Goal: Communication & Community: Answer question/provide support

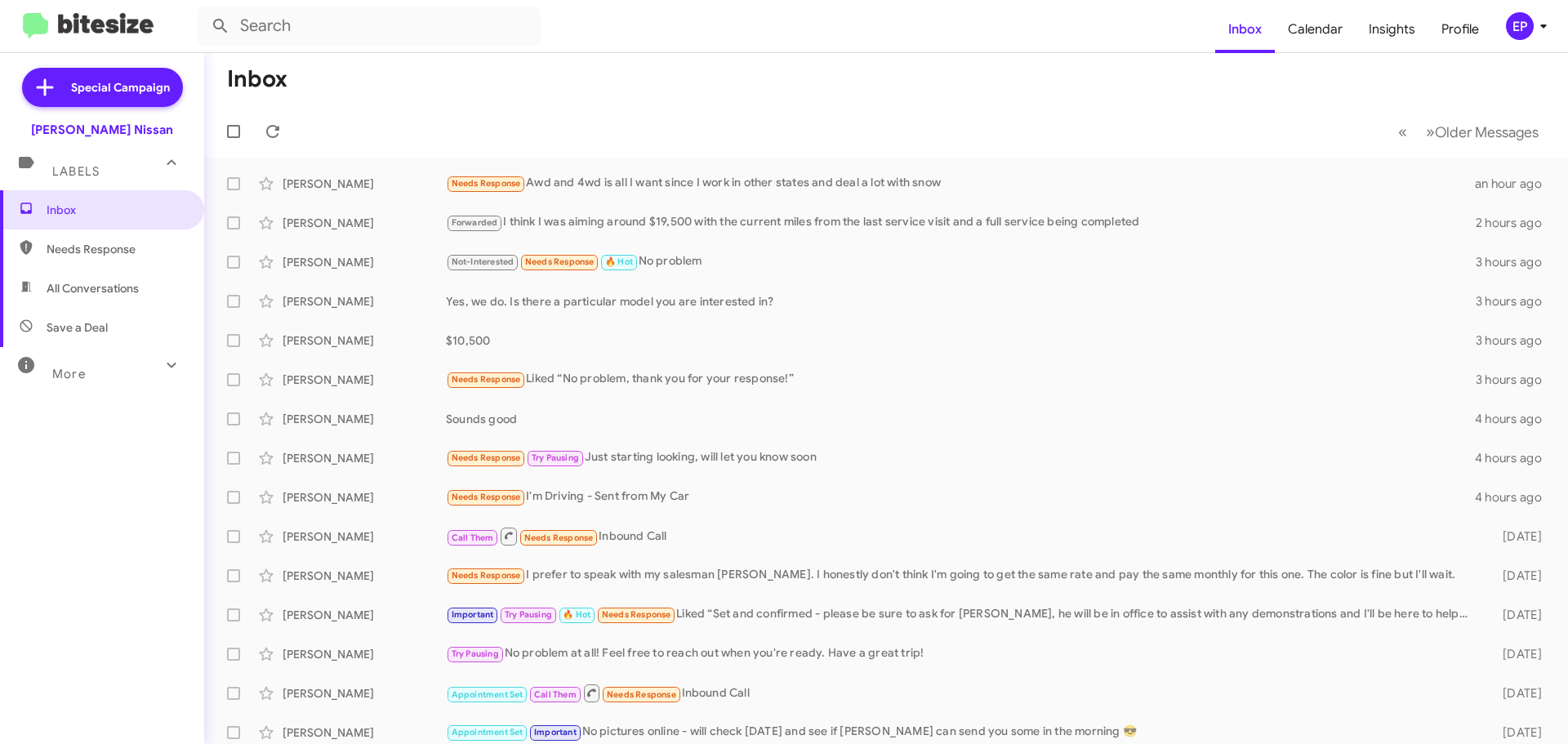
click at [95, 279] on span "All Conversations" at bounding box center [102, 288] width 205 height 39
type input "in:all-conversations"
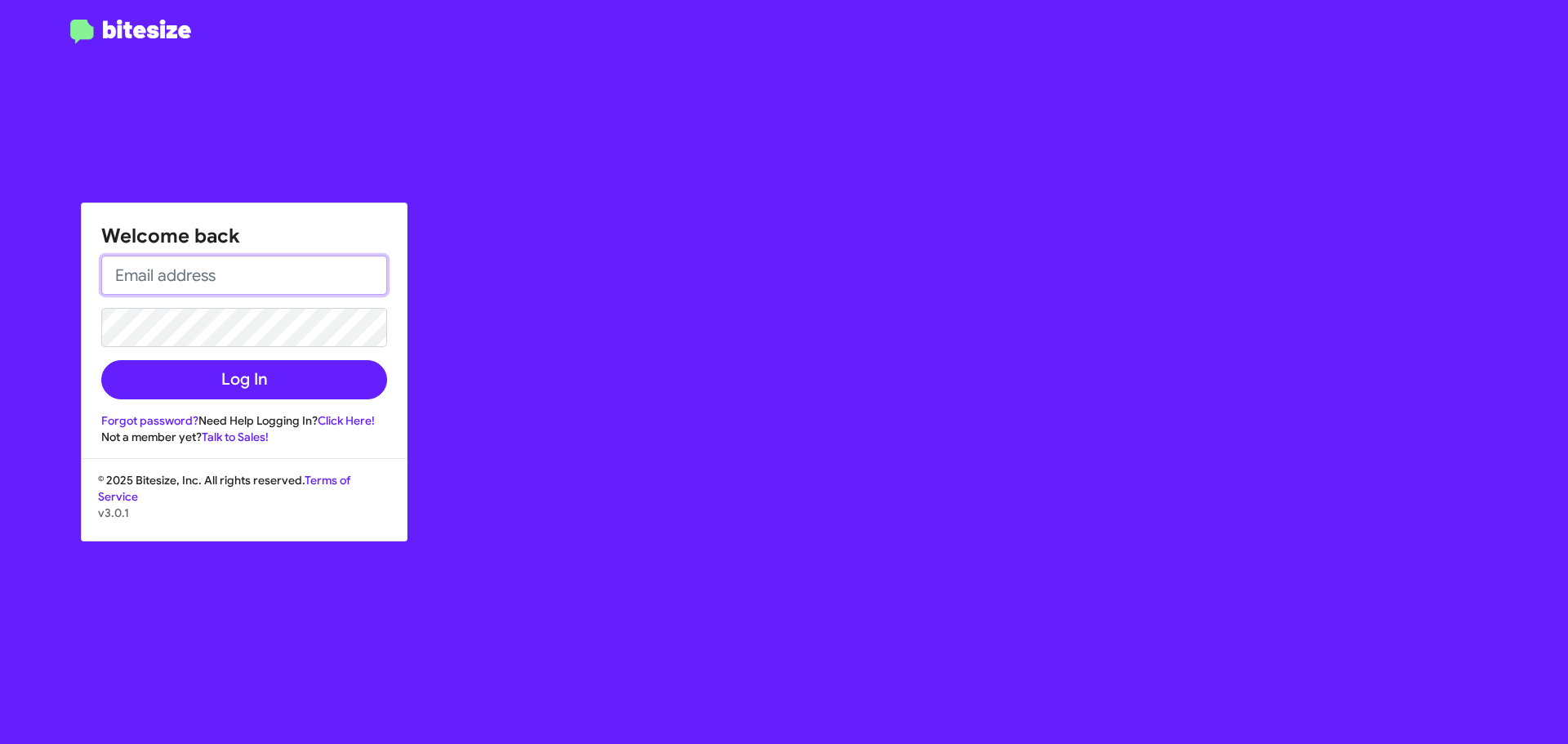
type input "[EMAIL_ADDRESS][DOMAIN_NAME]"
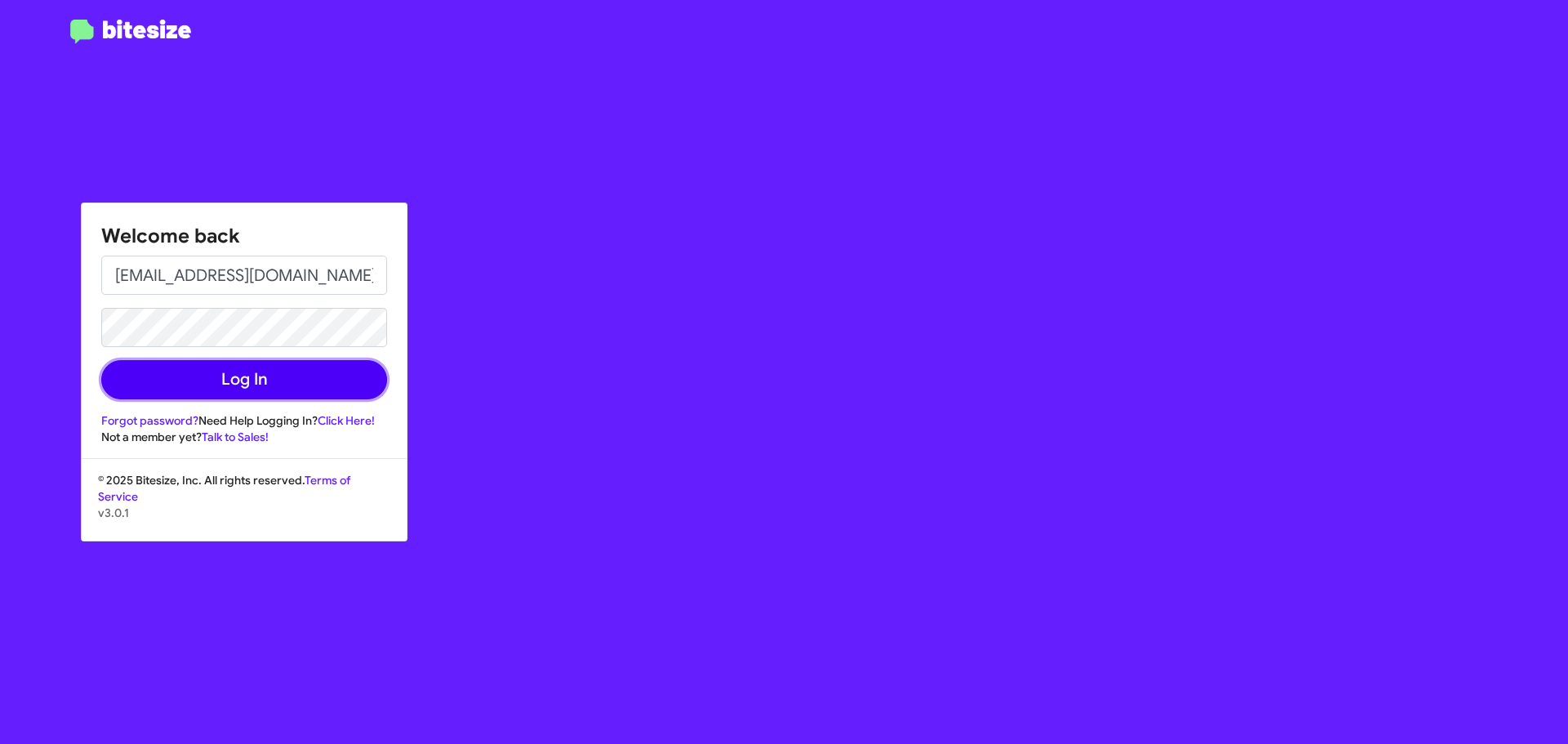
click at [193, 384] on button "Log In" at bounding box center [244, 379] width 286 height 39
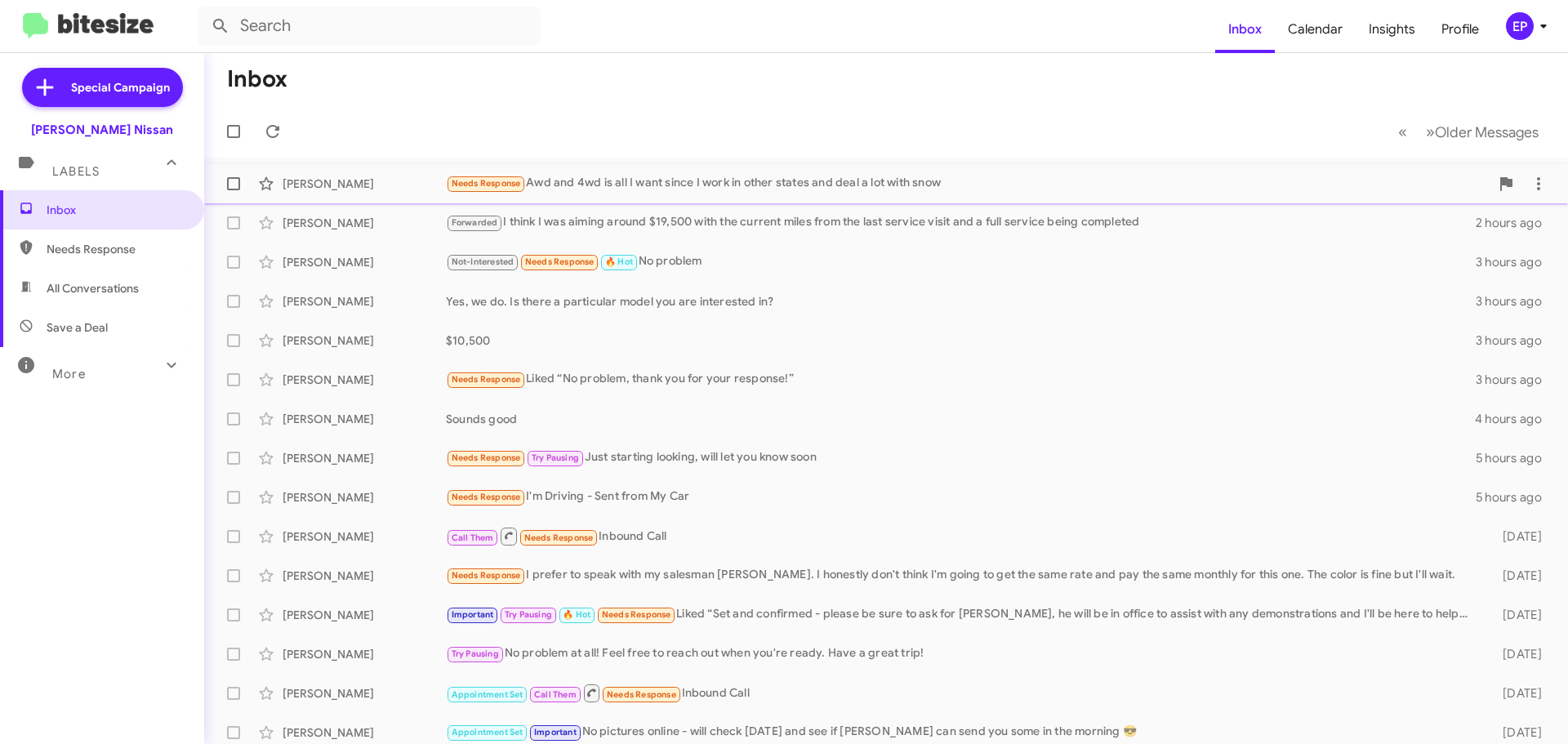
click at [940, 177] on div "Needs Response Awd and 4wd is all I want since I work in other states and deal …" at bounding box center [967, 183] width 1043 height 19
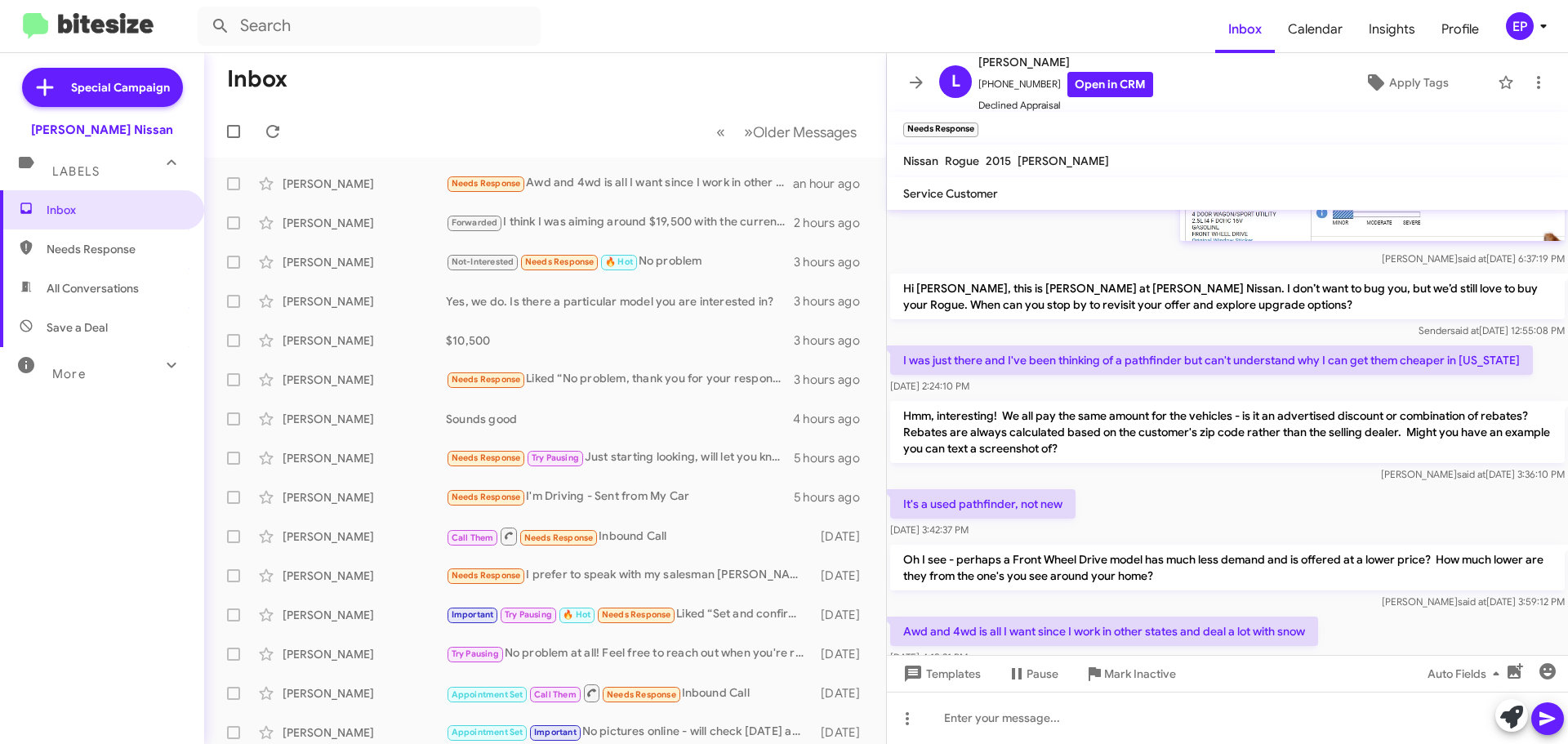
scroll to position [487, 0]
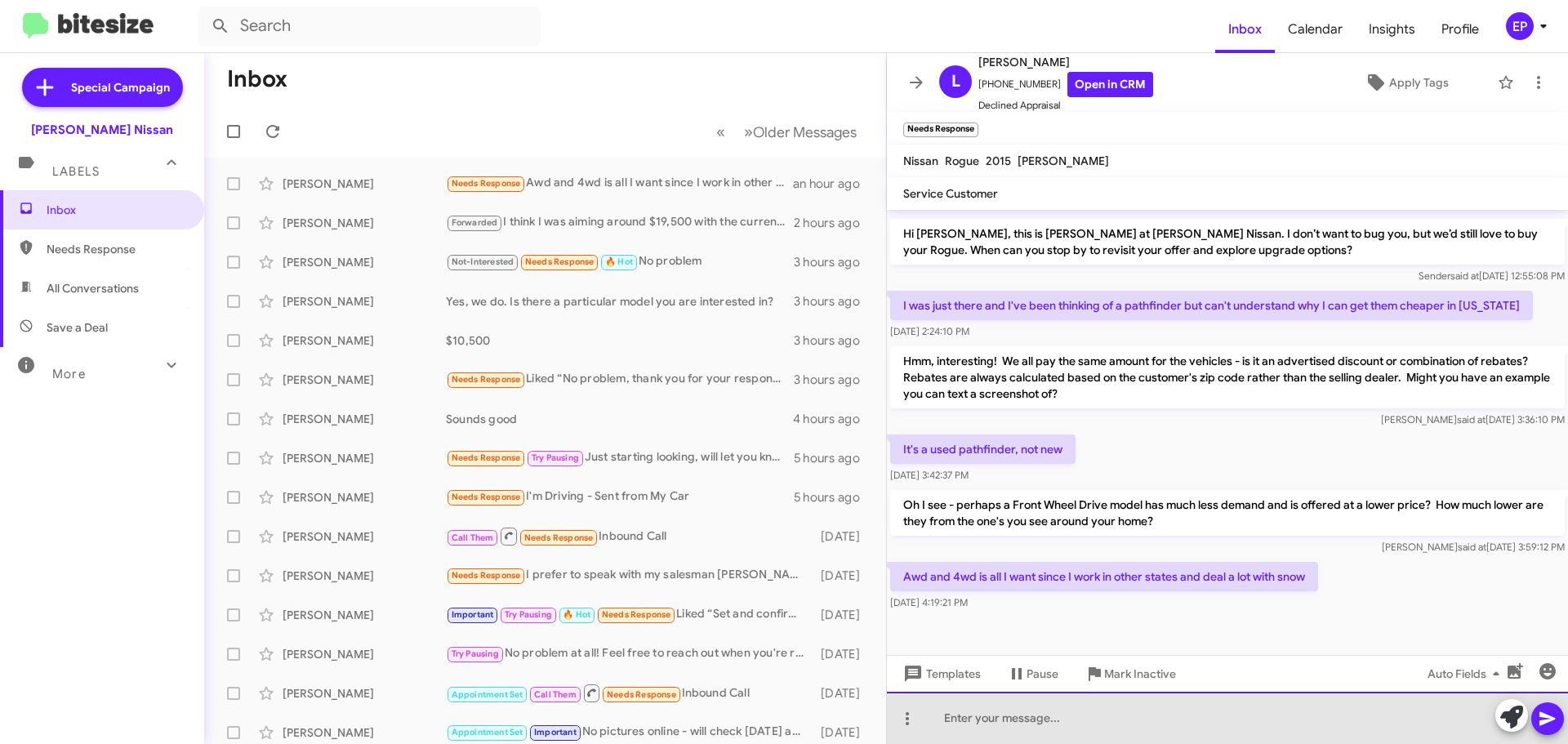
click at [1228, 724] on div at bounding box center [1228, 718] width 681 height 52
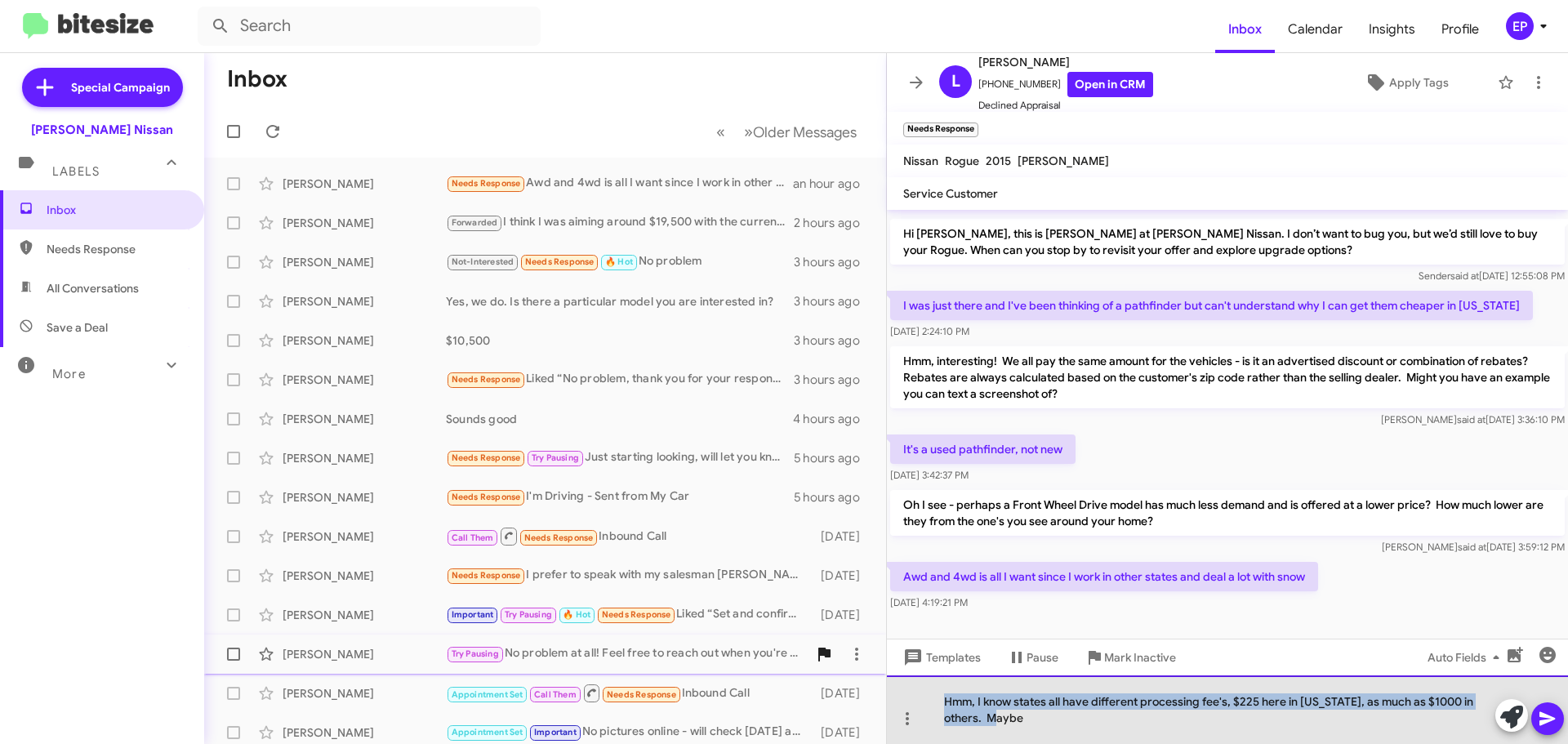
drag, startPoint x: 1017, startPoint y: 724, endPoint x: 805, endPoint y: 651, distance: 224.2
click at [805, 651] on div "Inbox « Previous » Next Older Messages [PERSON_NAME] Needs Response Awd and 4wd…" at bounding box center [886, 398] width 1363 height 691
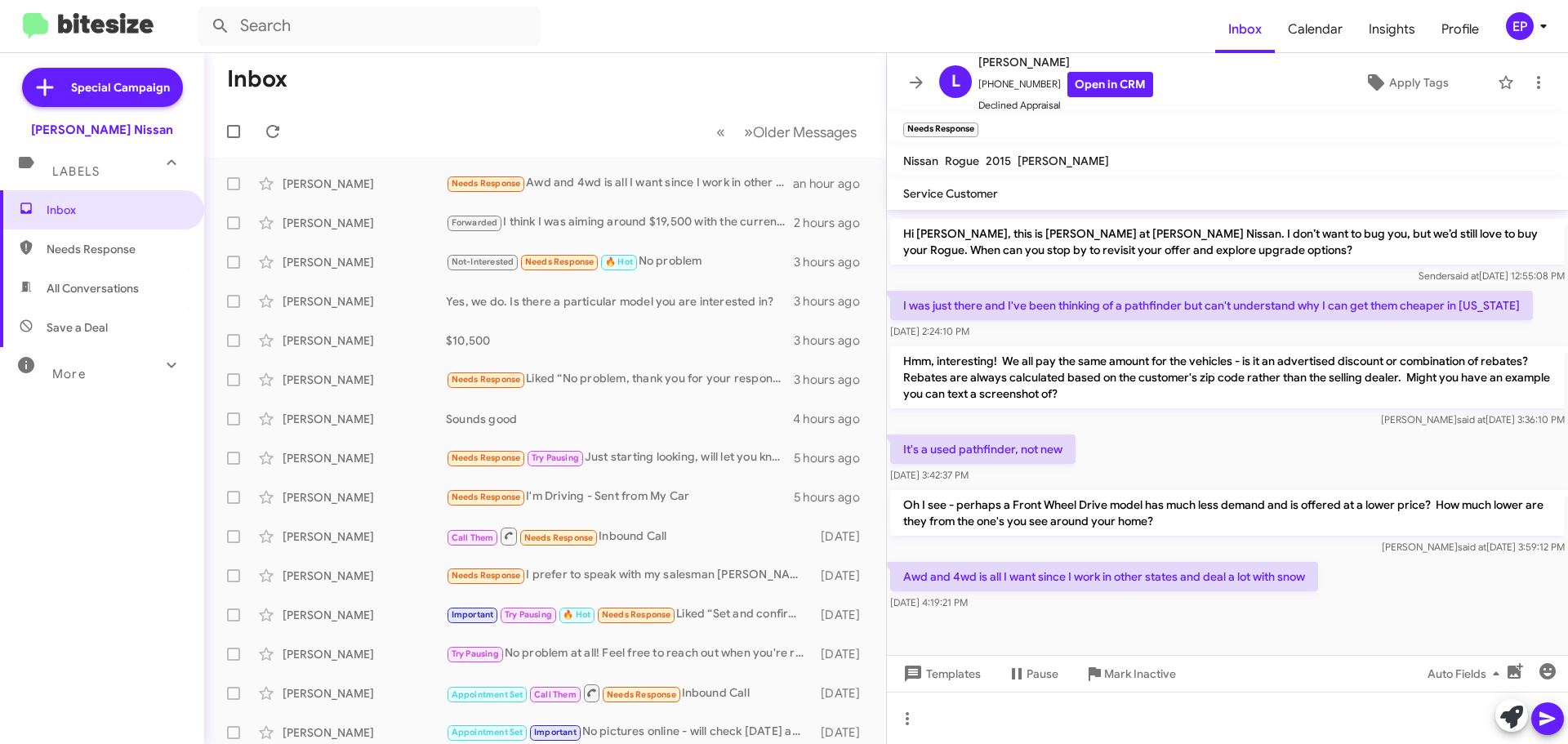
click at [1211, 466] on div "It's a used pathfinder, not new [DATE] 3:42:37 PM" at bounding box center [1228, 459] width 681 height 56
